Goal: Task Accomplishment & Management: Complete application form

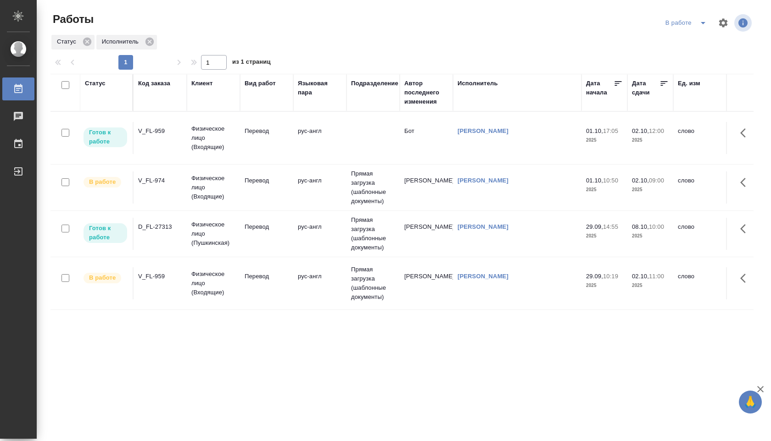
click at [352, 125] on td at bounding box center [372, 138] width 53 height 32
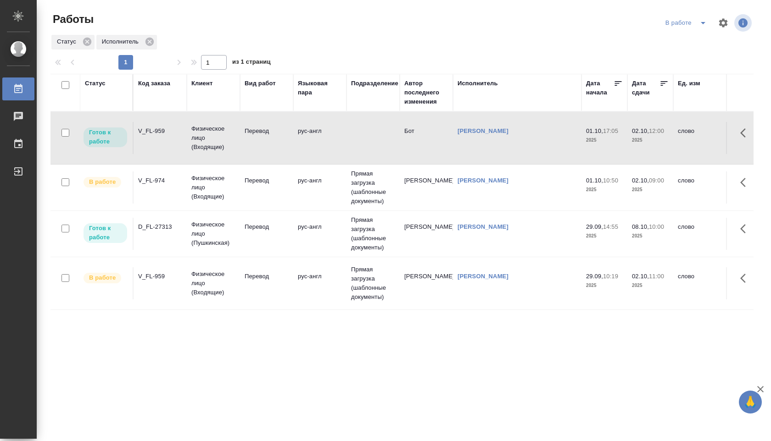
click at [352, 125] on td at bounding box center [372, 138] width 53 height 32
click at [362, 287] on td "Прямая загрузка (шаблонные документы)" at bounding box center [372, 284] width 53 height 46
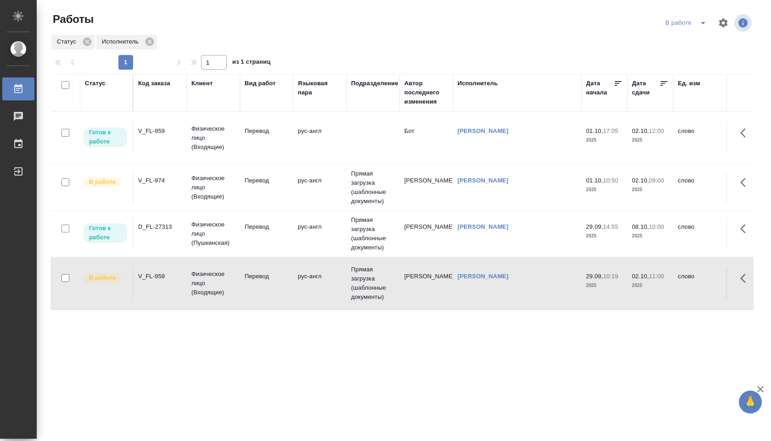
click at [351, 122] on td at bounding box center [372, 138] width 53 height 32
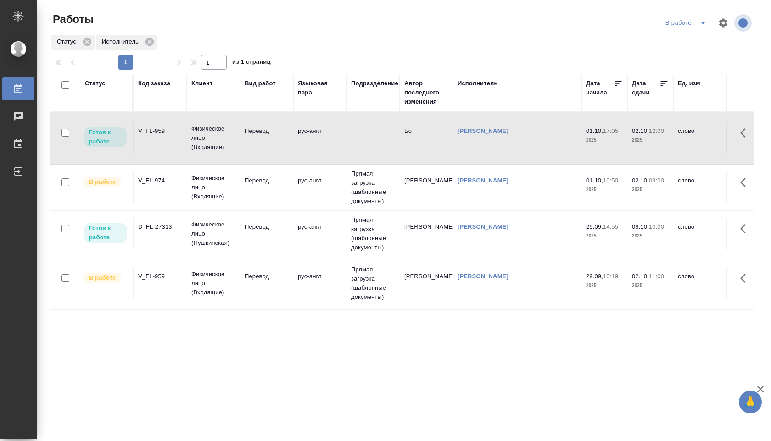
click at [351, 122] on td at bounding box center [372, 138] width 53 height 32
click at [409, 245] on td "[PERSON_NAME]" at bounding box center [426, 234] width 53 height 32
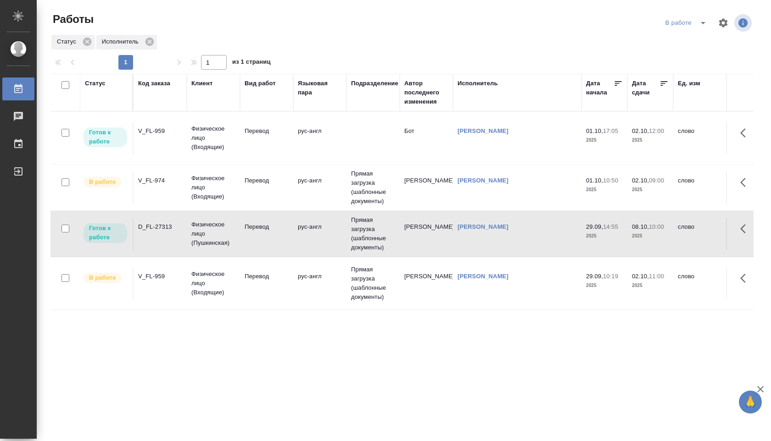
click at [312, 144] on td "рус-англ" at bounding box center [319, 138] width 53 height 32
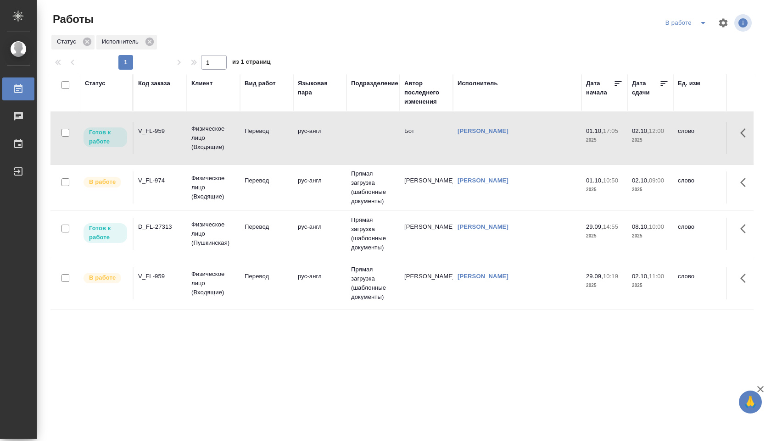
click at [312, 144] on td "рус-англ" at bounding box center [319, 138] width 53 height 32
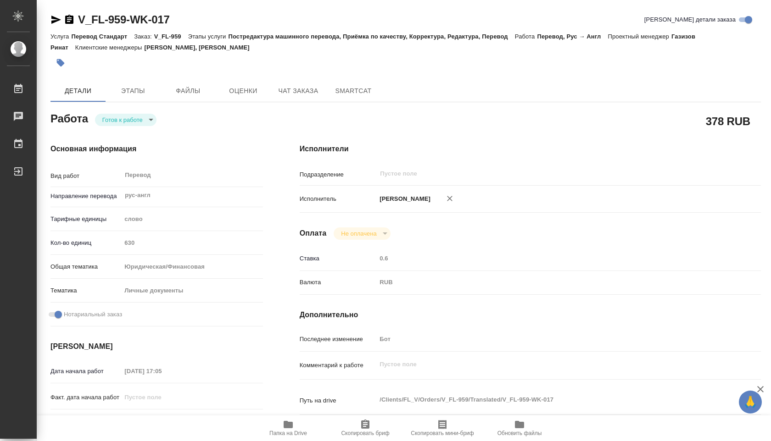
type textarea "x"
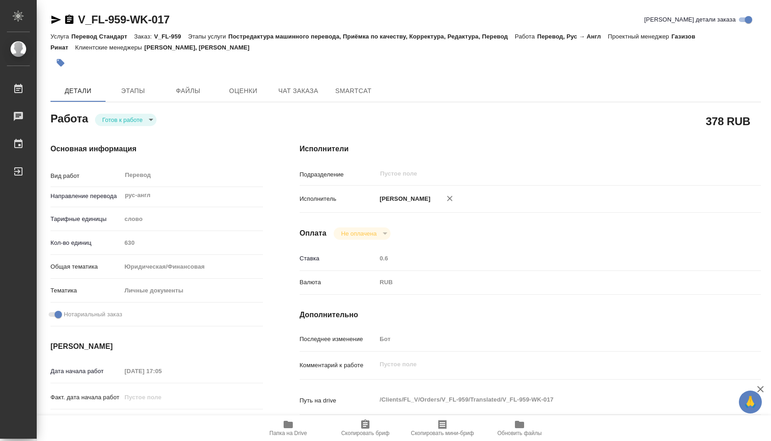
type textarea "x"
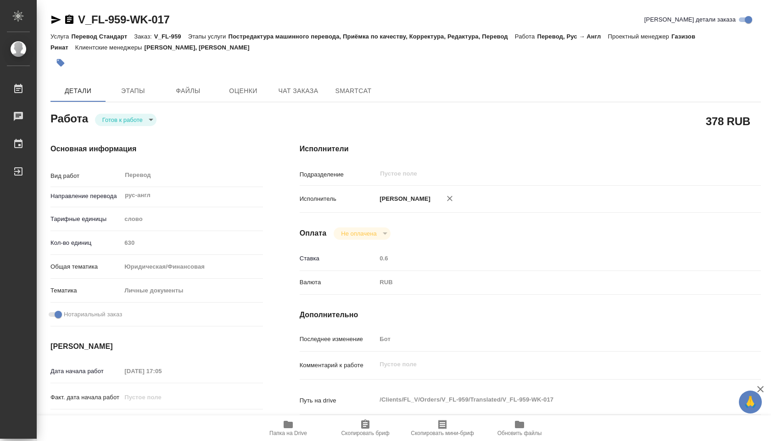
type textarea "x"
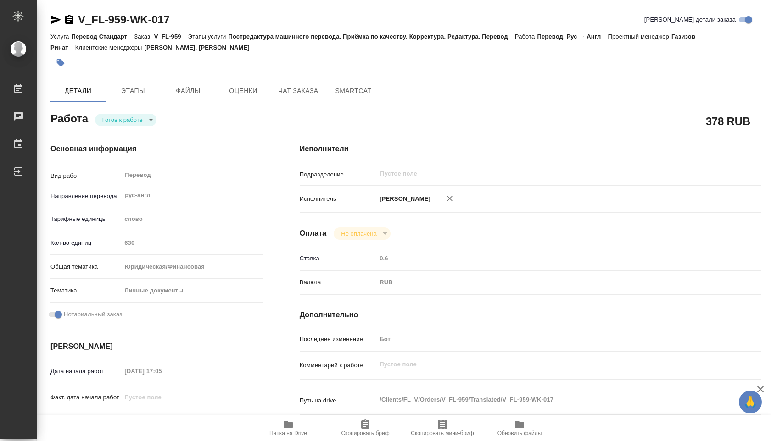
type textarea "x"
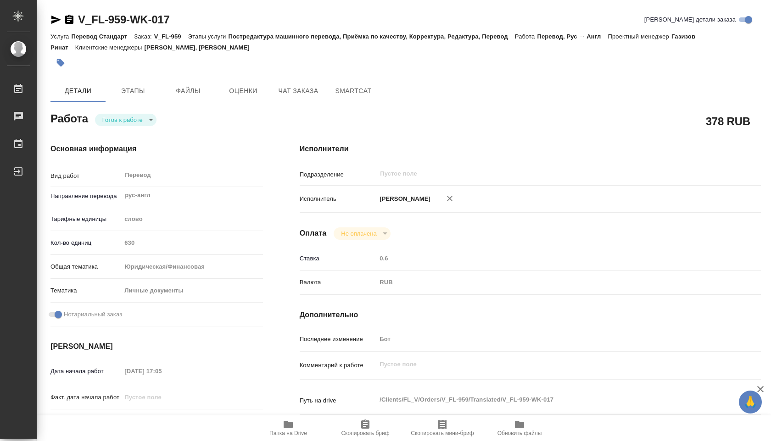
type textarea "x"
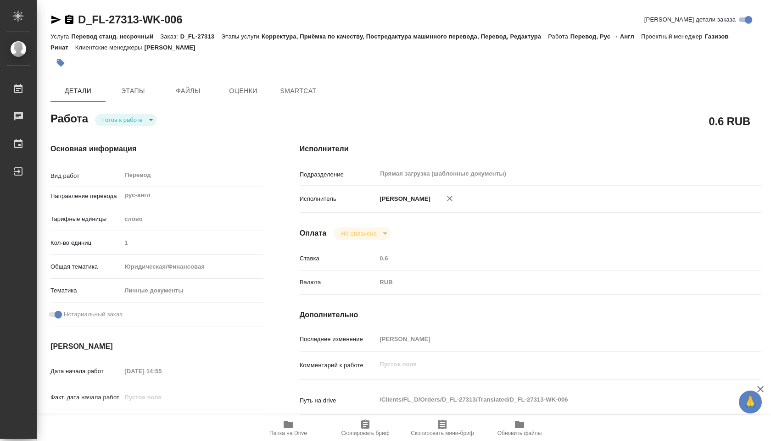
type textarea "x"
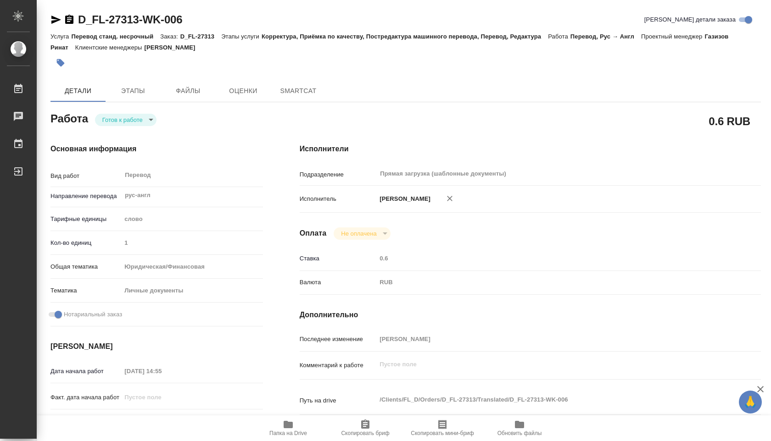
type textarea "x"
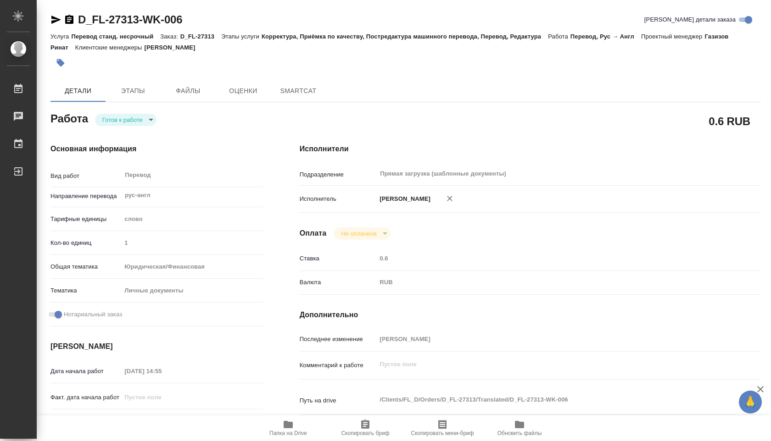
type textarea "x"
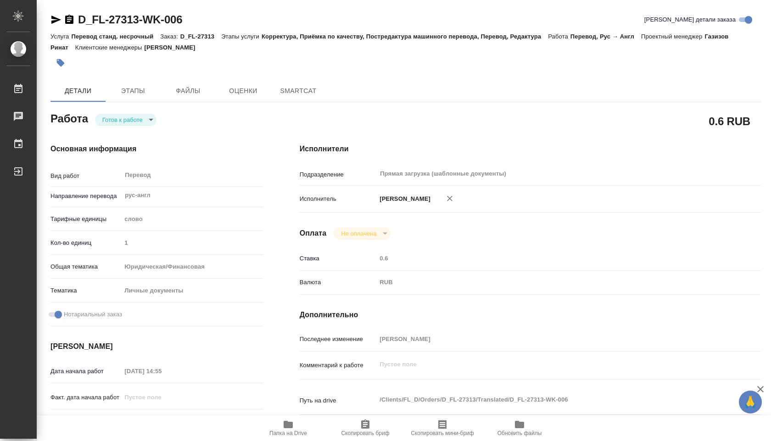
type textarea "x"
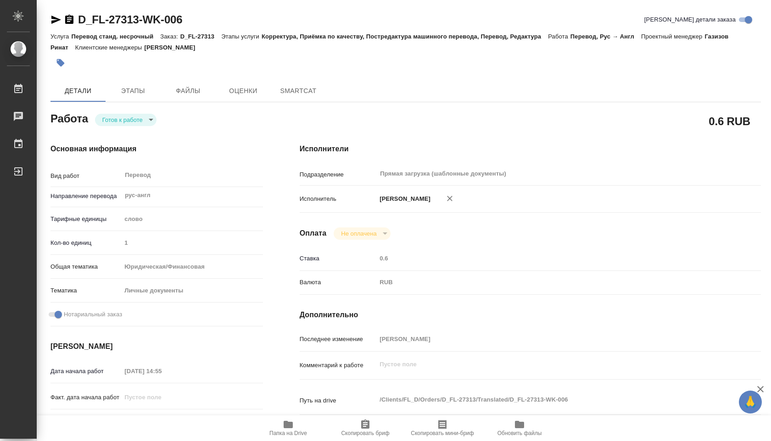
type textarea "x"
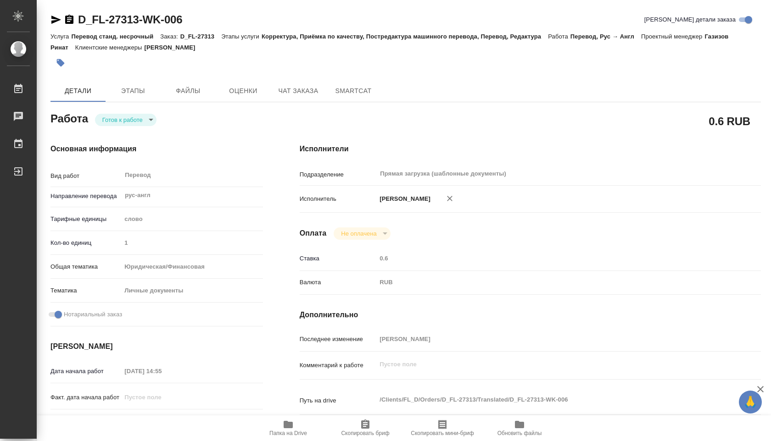
type textarea "x"
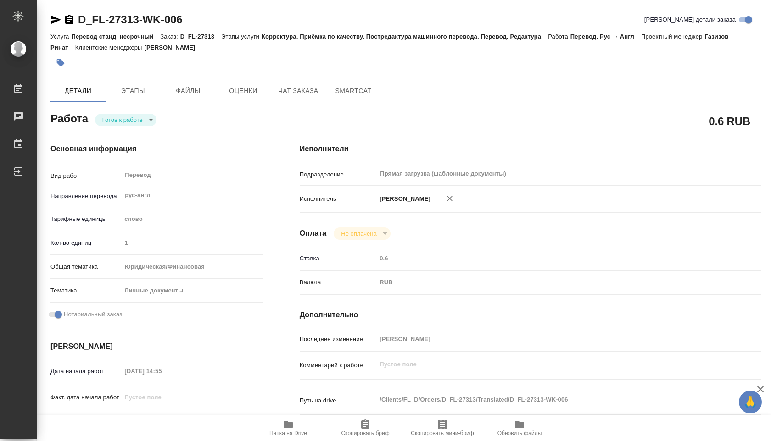
type textarea "x"
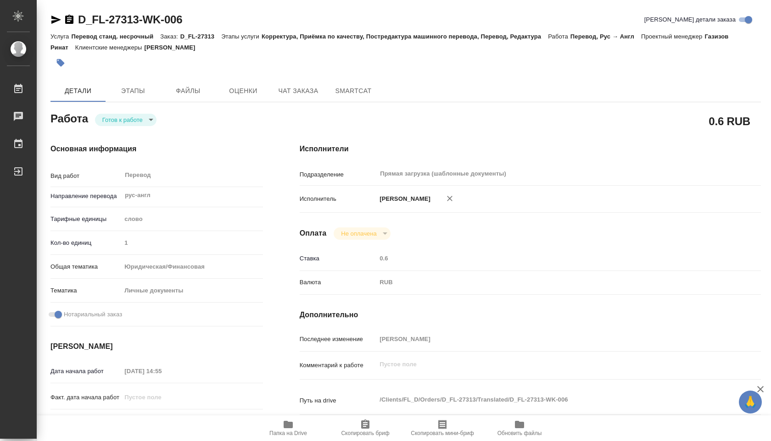
type textarea "x"
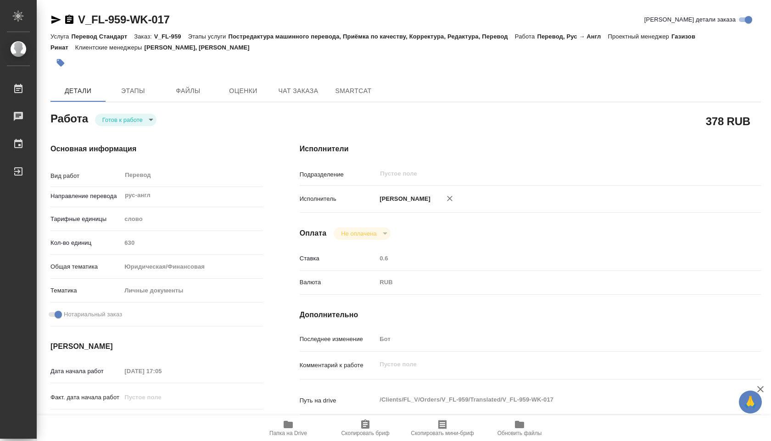
type textarea "x"
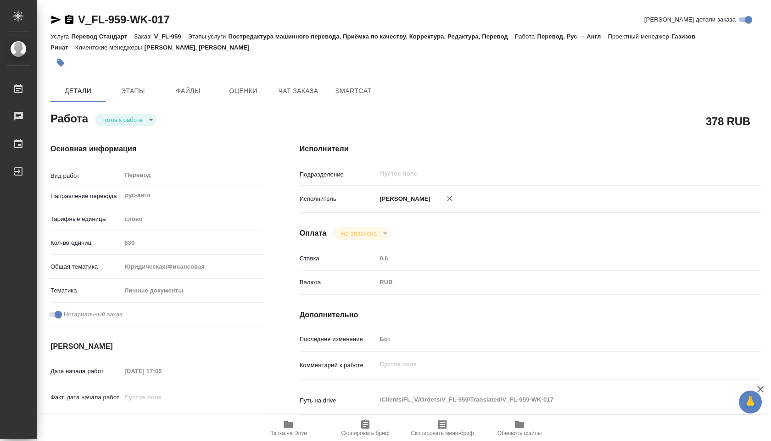
type textarea "x"
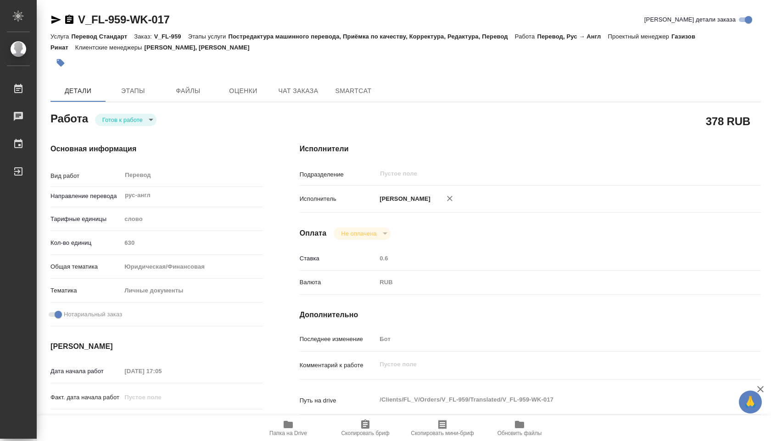
type textarea "x"
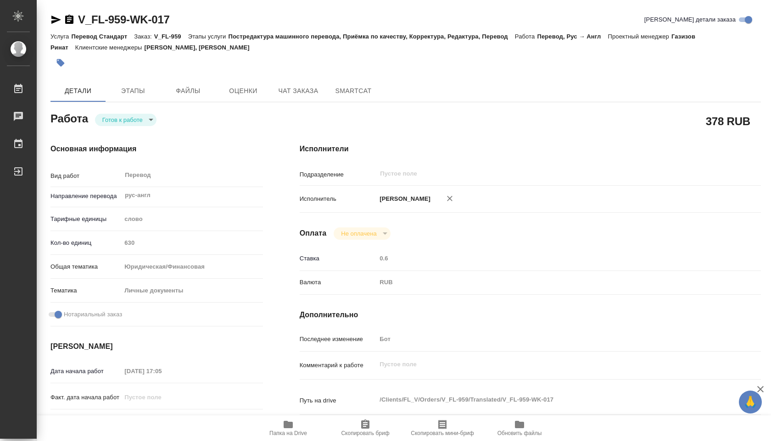
type textarea "x"
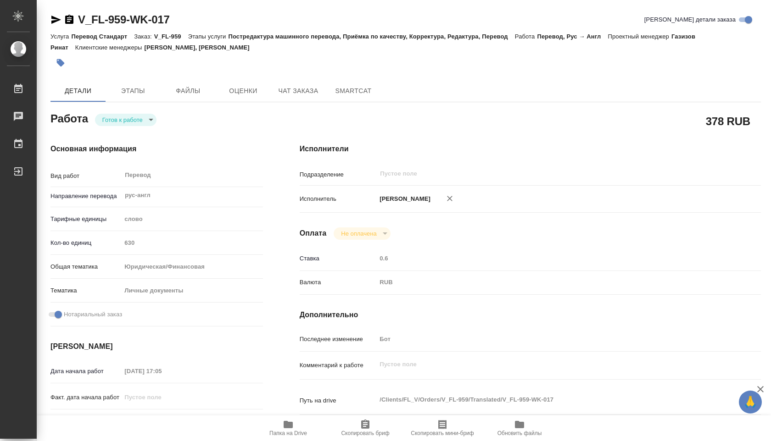
click at [291, 424] on icon "button" at bounding box center [288, 424] width 9 height 7
type textarea "x"
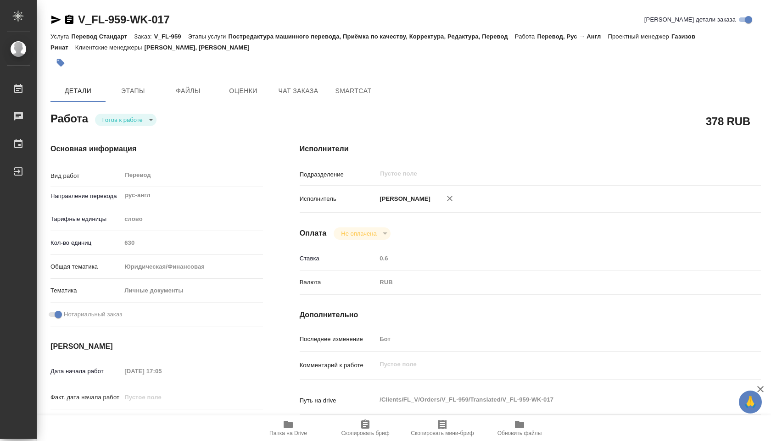
type textarea "x"
click at [291, 424] on icon "button" at bounding box center [288, 424] width 9 height 7
type textarea "x"
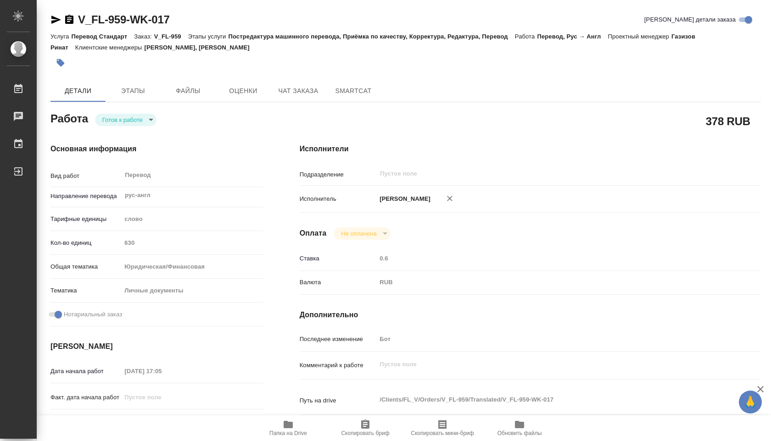
type textarea "x"
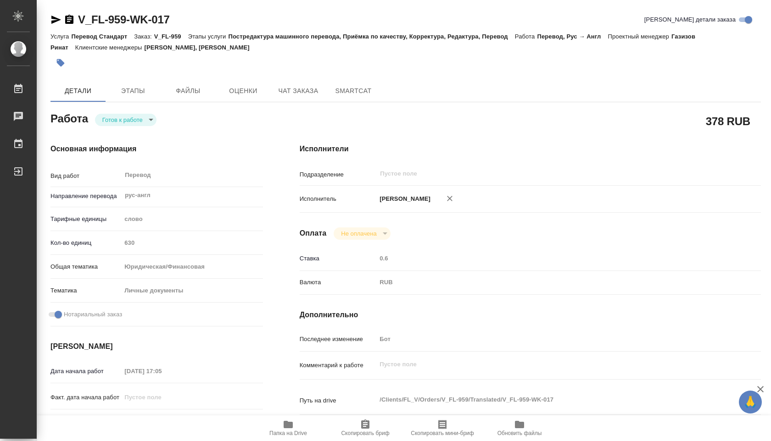
type textarea "x"
